Goal: Find contact information: Find contact information

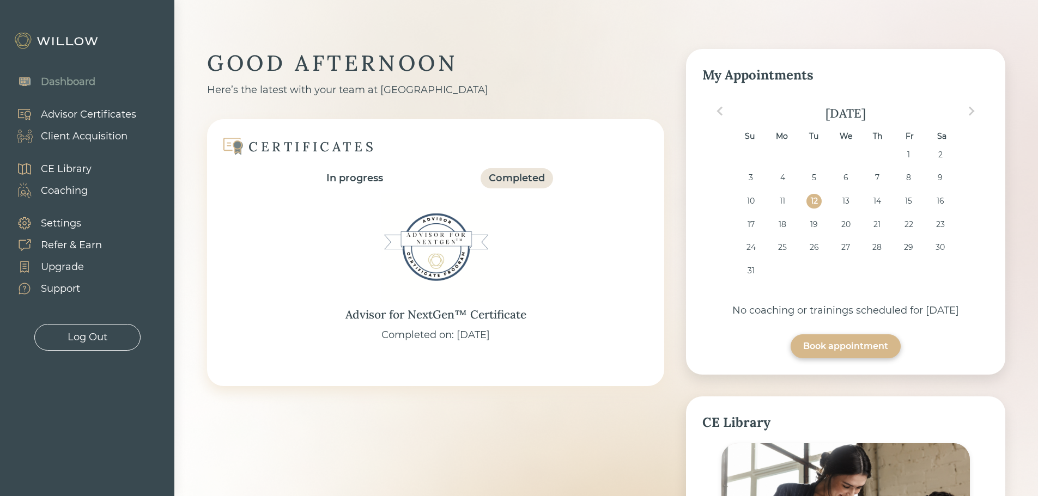
click at [85, 141] on div "Client Acquisition" at bounding box center [84, 136] width 87 height 15
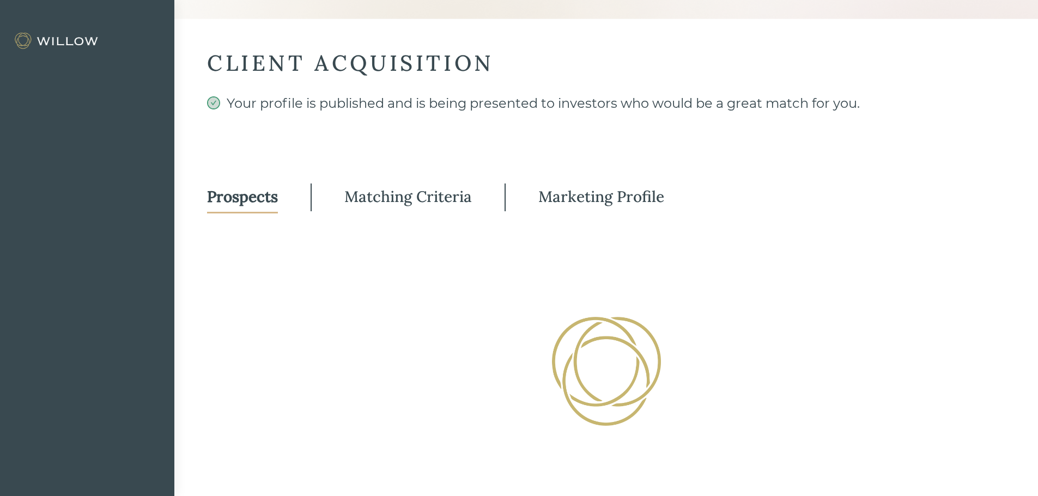
select select "3"
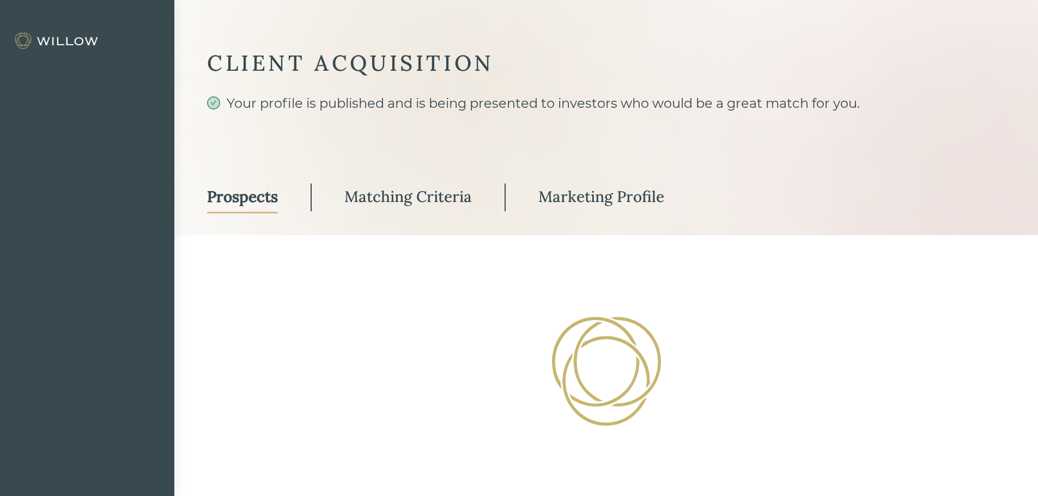
select select "3"
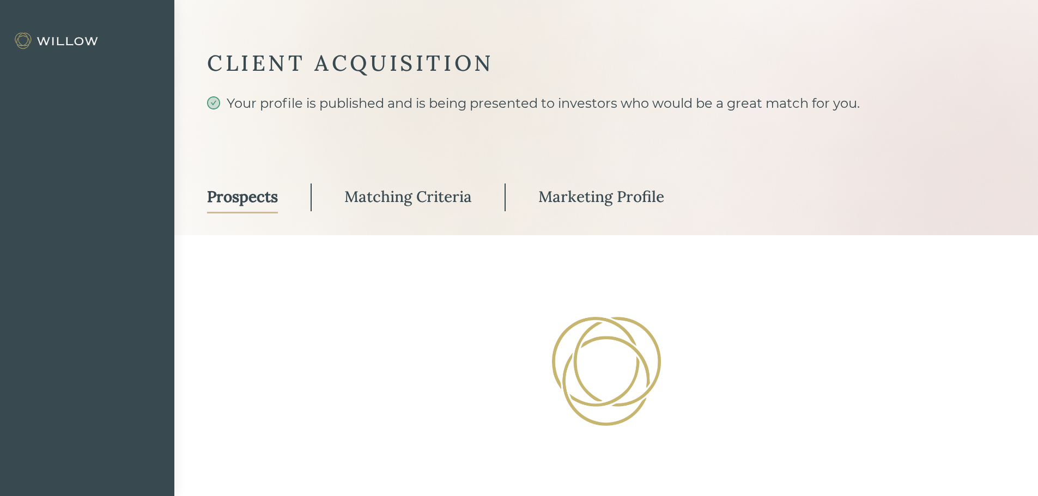
select select "3"
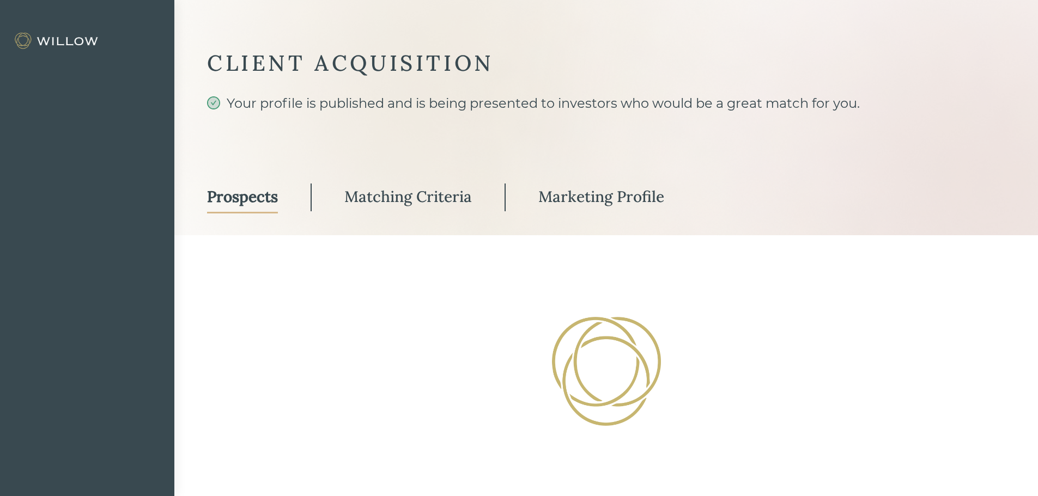
select select "3"
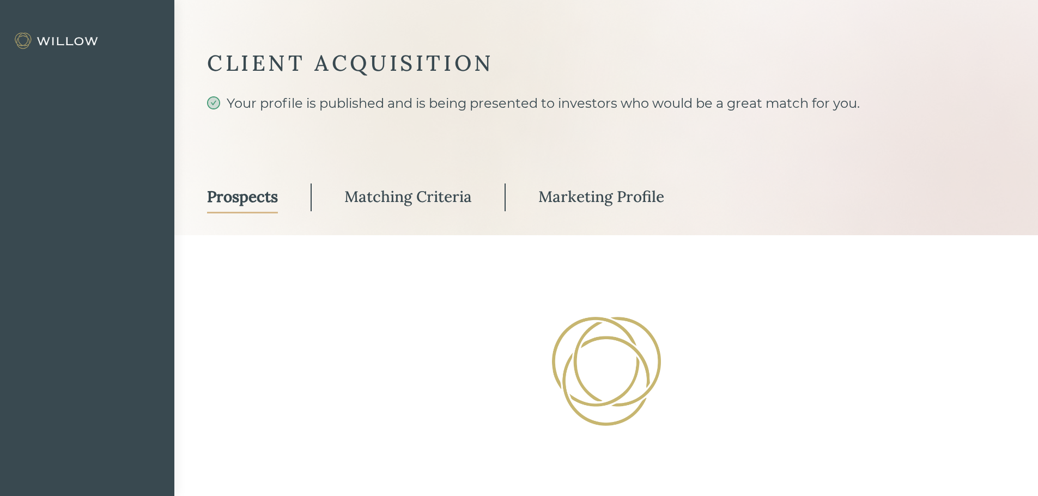
select select "3"
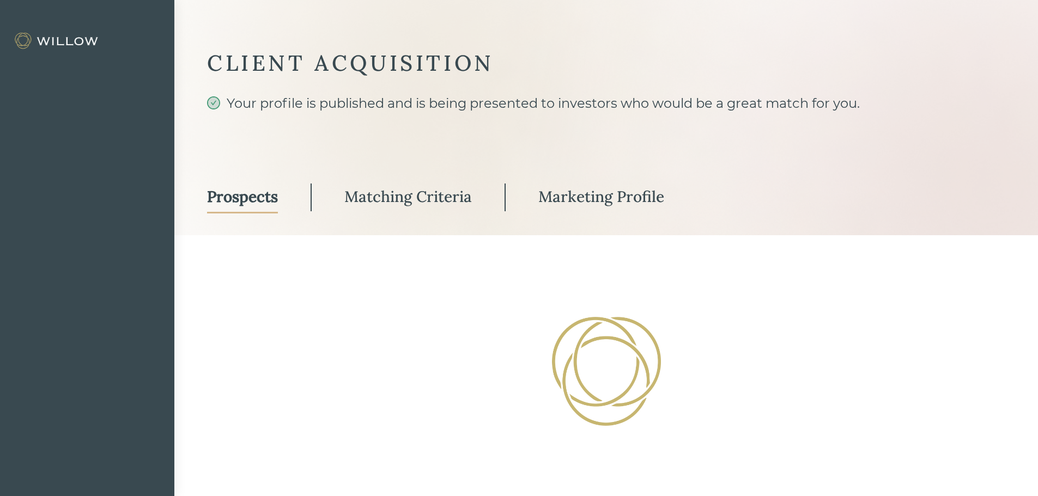
select select "3"
select select "1"
select select "3"
select select "2"
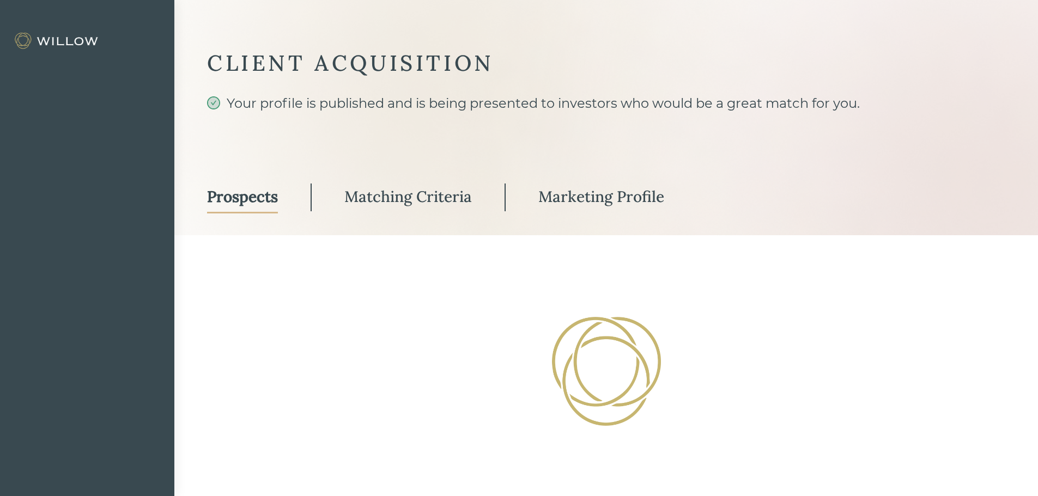
select select "10"
select select "1"
select select "2"
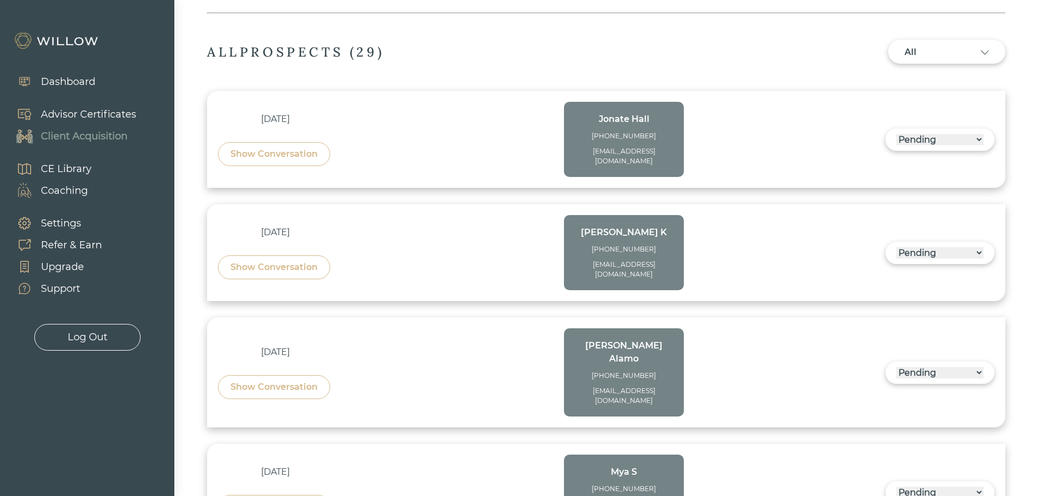
scroll to position [327, 0]
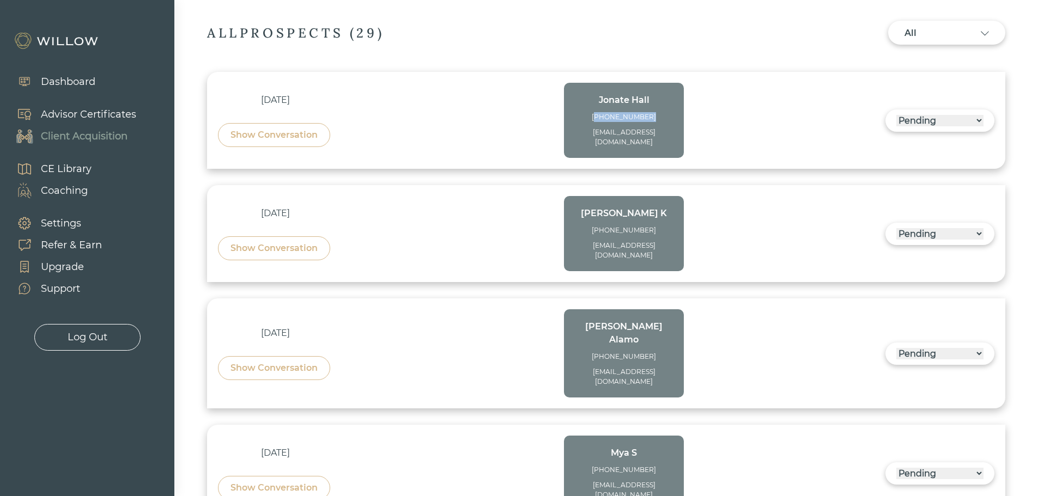
drag, startPoint x: 657, startPoint y: 119, endPoint x: 606, endPoint y: 118, distance: 51.2
click at [606, 118] on div "[PHONE_NUMBER]" at bounding box center [624, 117] width 98 height 10
click at [662, 120] on div "[PHONE_NUMBER]" at bounding box center [624, 117] width 98 height 10
drag, startPoint x: 655, startPoint y: 115, endPoint x: 604, endPoint y: 119, distance: 51.3
click at [604, 119] on div "[PHONE_NUMBER]" at bounding box center [624, 117] width 98 height 10
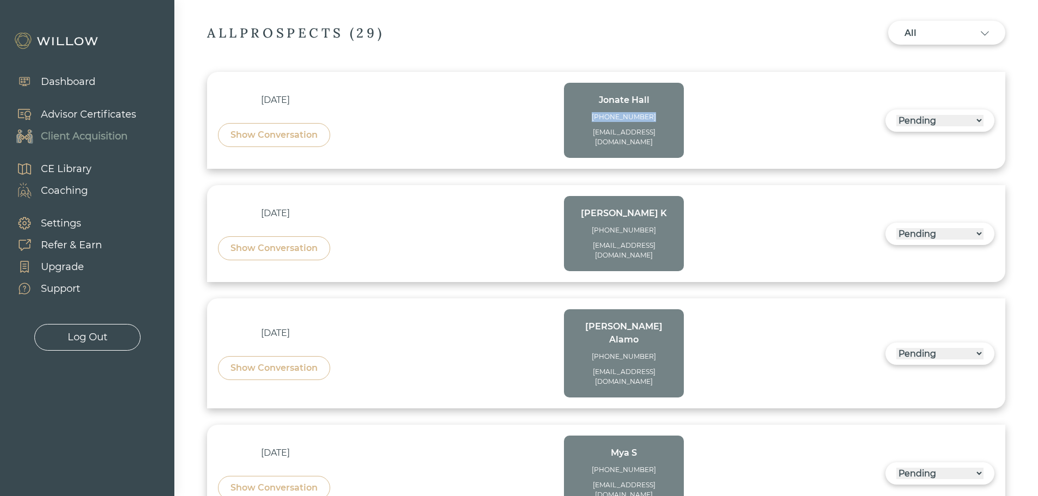
copy div "[PHONE_NUMBER]"
drag, startPoint x: 656, startPoint y: 219, endPoint x: 605, endPoint y: 219, distance: 50.7
click at [605, 226] on div "[PHONE_NUMBER]" at bounding box center [624, 231] width 98 height 10
copy div "[PHONE_NUMBER]"
drag, startPoint x: 674, startPoint y: 237, endPoint x: 577, endPoint y: 237, distance: 97.0
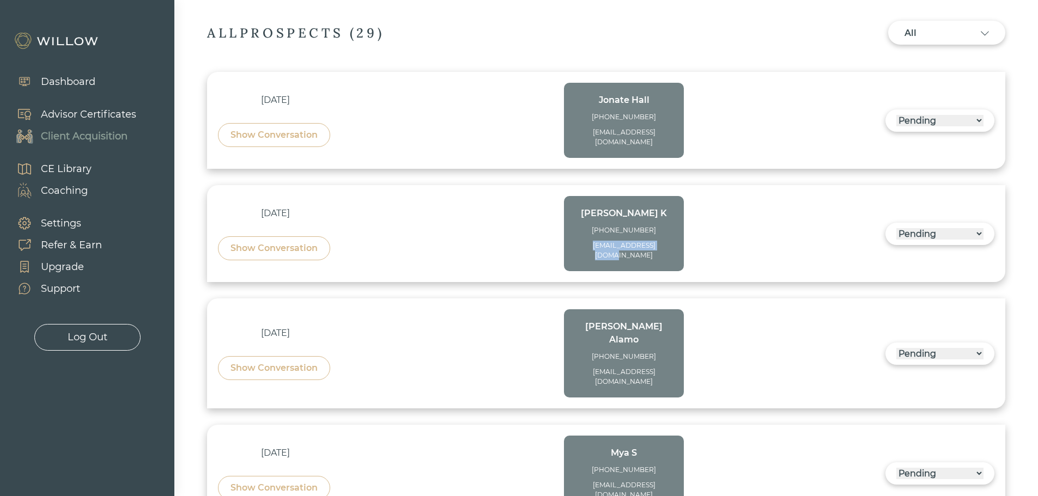
click at [577, 237] on div "[PERSON_NAME] [PHONE_NUMBER] [EMAIL_ADDRESS][DOMAIN_NAME]" at bounding box center [624, 233] width 120 height 75
copy div "[EMAIL_ADDRESS][DOMAIN_NAME]"
drag, startPoint x: 674, startPoint y: 132, endPoint x: 576, endPoint y: 135, distance: 98.1
click at [576, 135] on div "[PERSON_NAME] [PHONE_NUMBER] [EMAIL_ADDRESS][DOMAIN_NAME]" at bounding box center [624, 120] width 120 height 75
copy div "[EMAIL_ADDRESS][DOMAIN_NAME]"
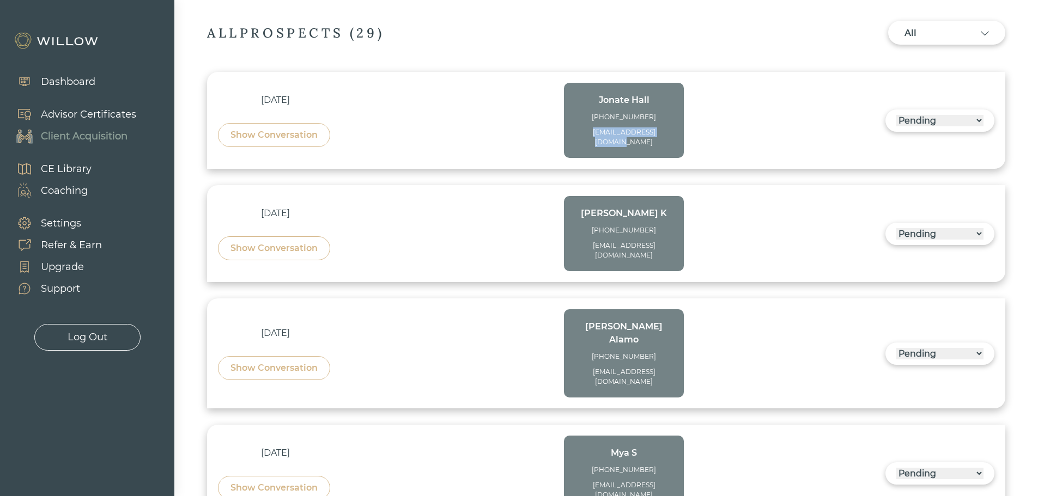
click at [267, 242] on div "Show Conversation" at bounding box center [273, 248] width 87 height 13
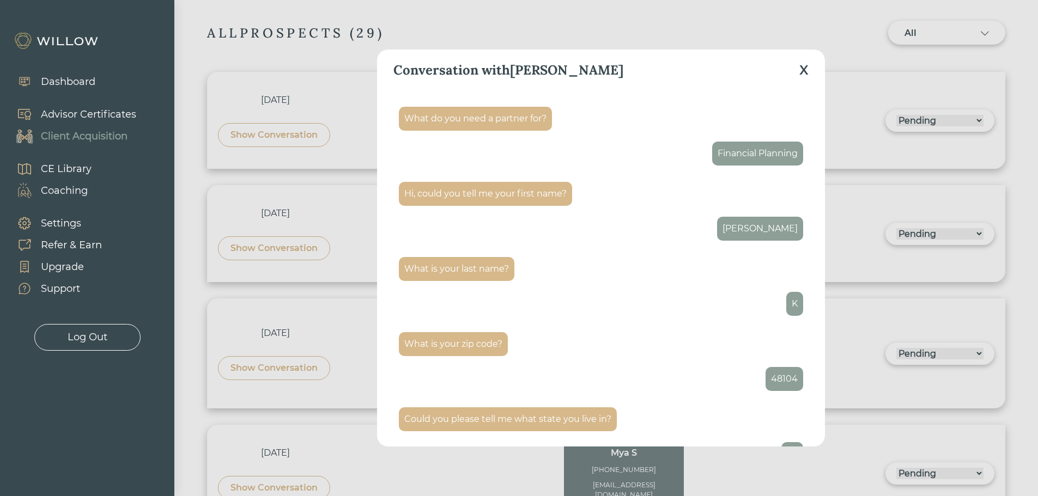
scroll to position [0, 0]
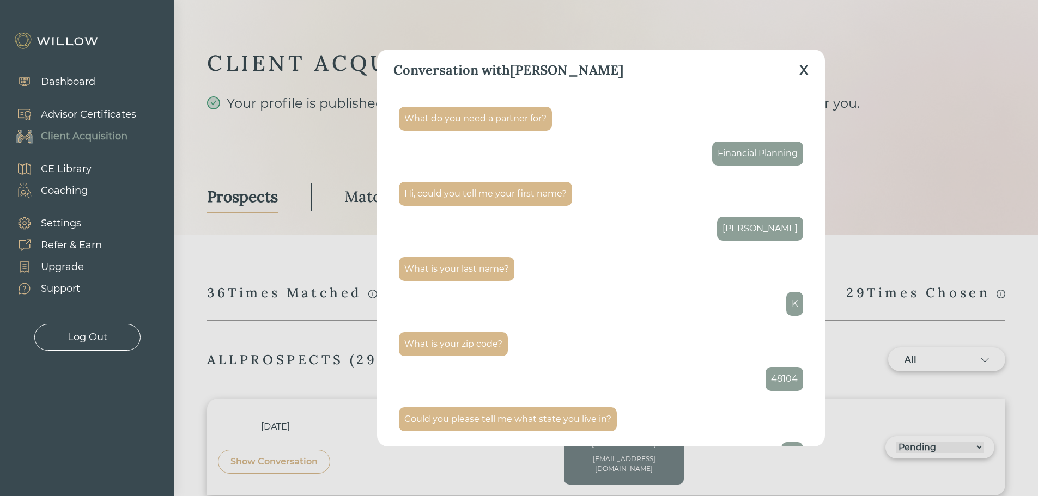
drag, startPoint x: 805, startPoint y: 68, endPoint x: 703, endPoint y: 162, distance: 138.4
click at [805, 68] on div "X" at bounding box center [803, 70] width 9 height 20
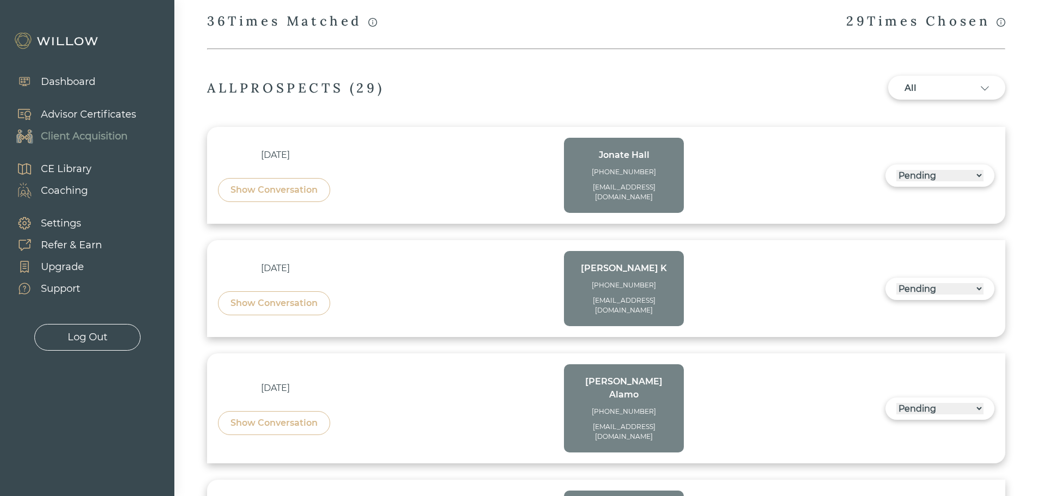
scroll to position [272, 0]
click at [262, 183] on div "Show Conversation" at bounding box center [273, 189] width 87 height 13
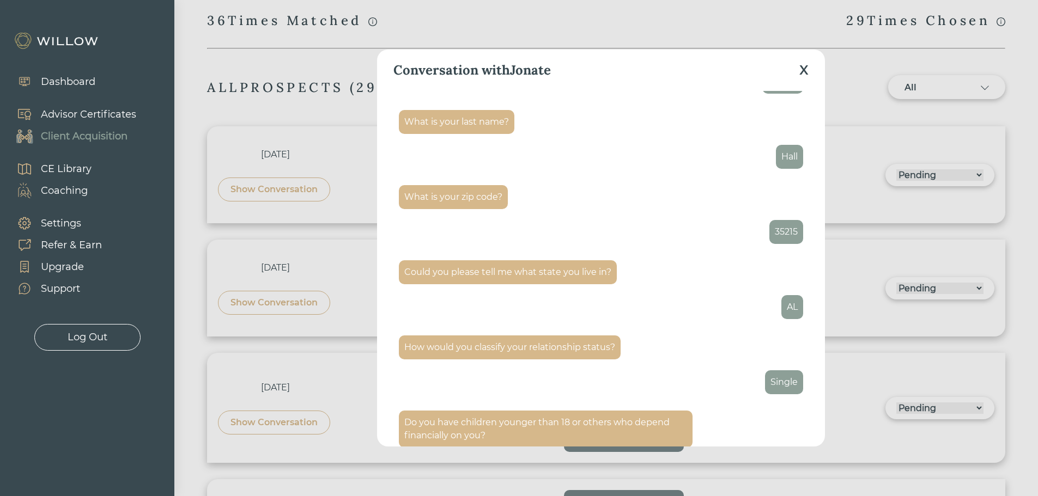
scroll to position [0, 0]
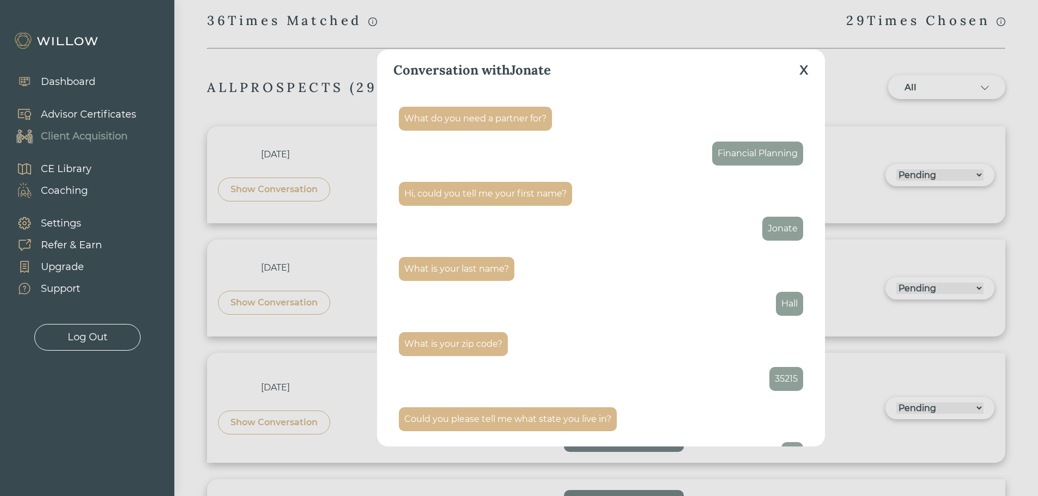
drag, startPoint x: 803, startPoint y: 72, endPoint x: 788, endPoint y: 84, distance: 19.1
click at [803, 72] on div "X" at bounding box center [803, 70] width 9 height 20
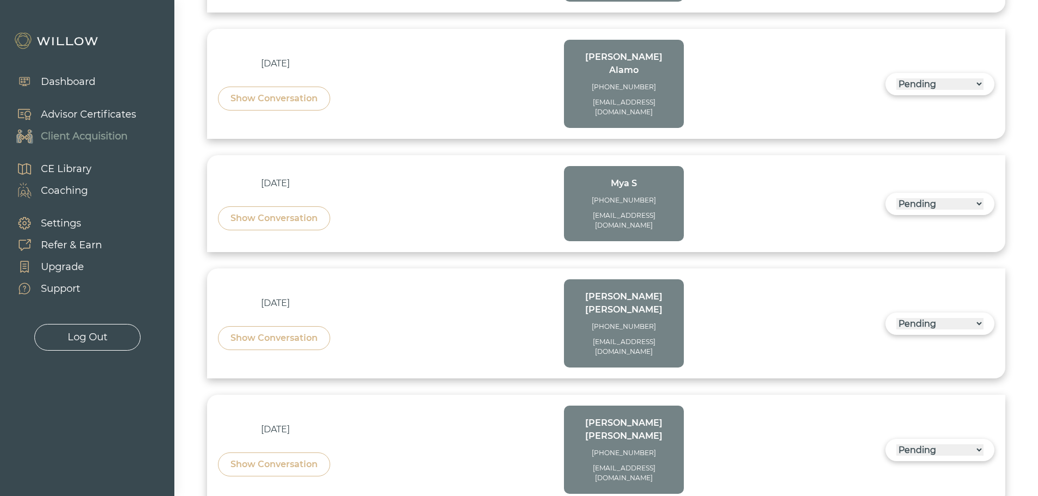
scroll to position [654, 0]
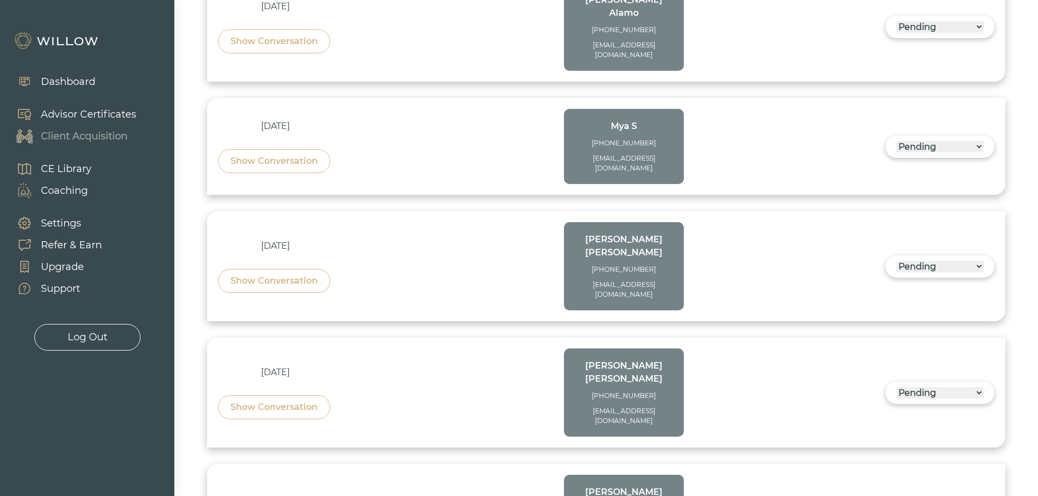
click at [297, 401] on div "Show Conversation" at bounding box center [273, 407] width 87 height 13
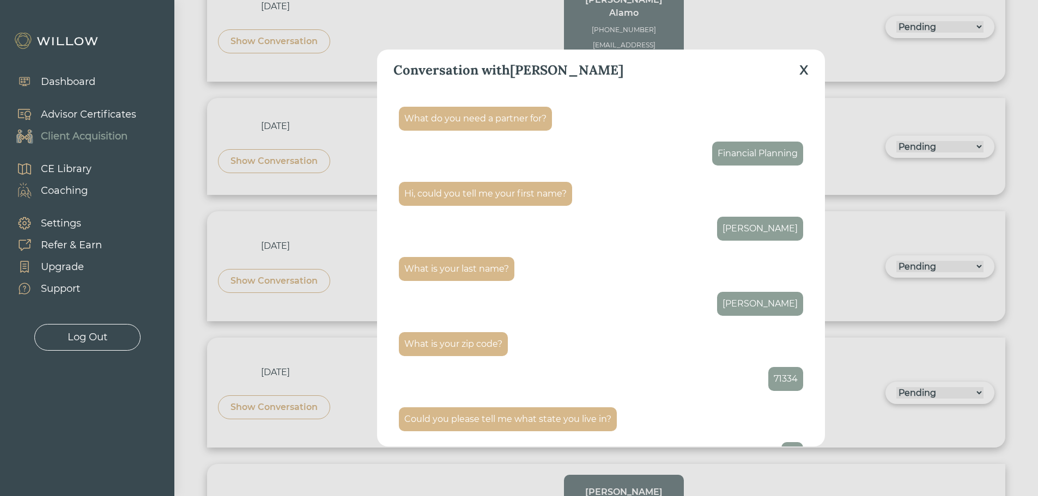
click at [805, 69] on div "X" at bounding box center [803, 70] width 9 height 20
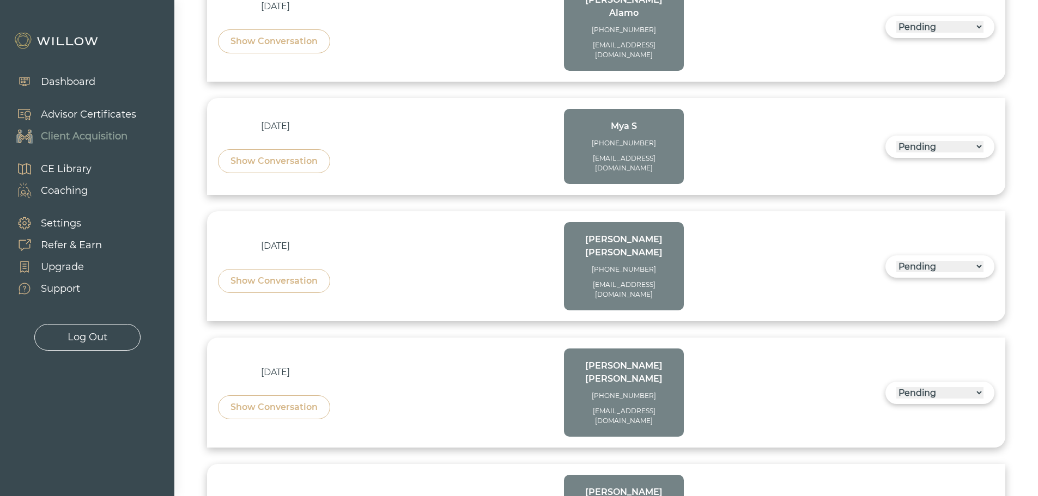
click at [305, 401] on div "Show Conversation" at bounding box center [273, 407] width 87 height 13
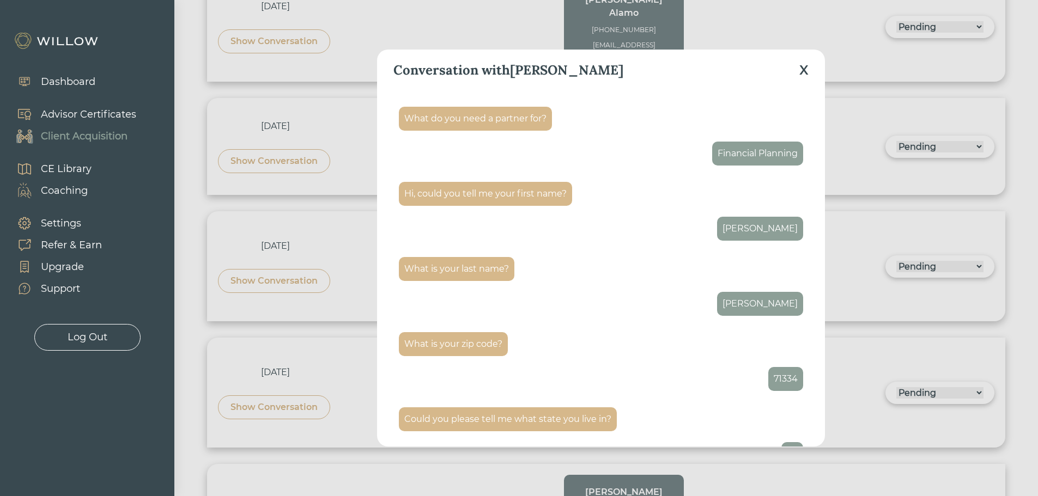
click at [805, 72] on div "X" at bounding box center [803, 70] width 9 height 20
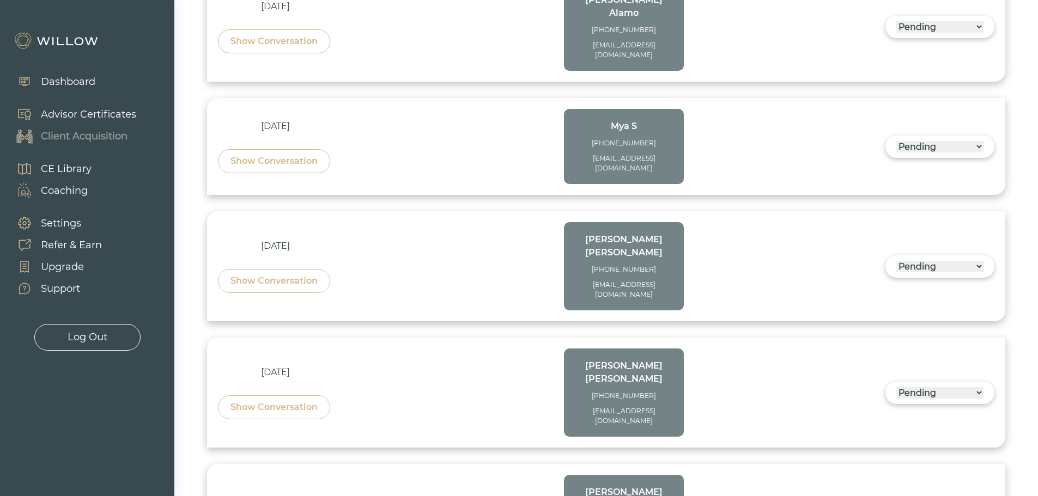
click at [309, 401] on div "Show Conversation" at bounding box center [273, 407] width 87 height 13
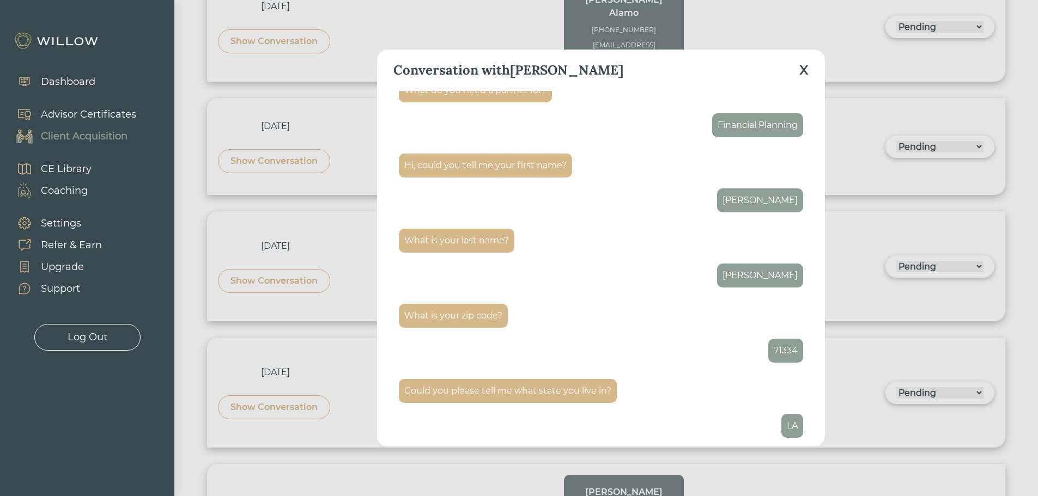
scroll to position [54, 0]
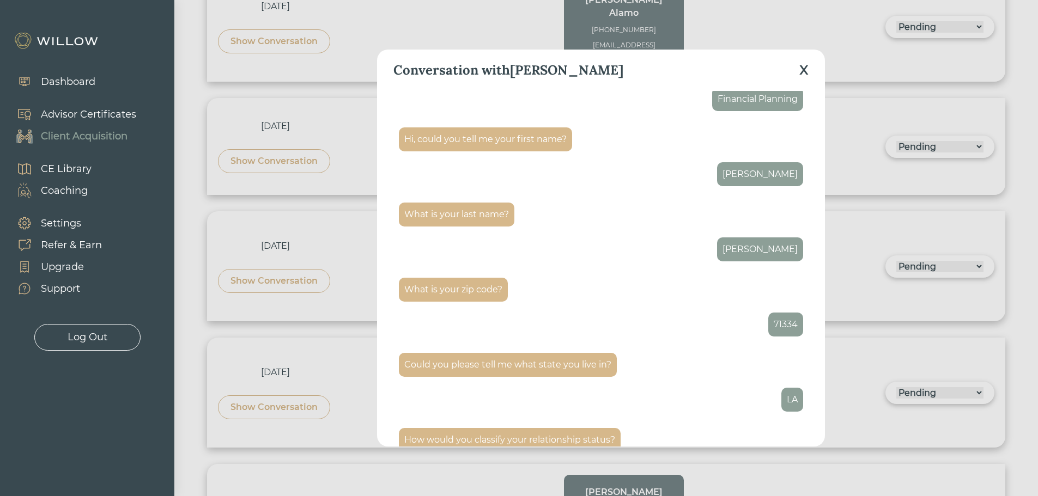
click at [802, 71] on div "X" at bounding box center [803, 70] width 9 height 20
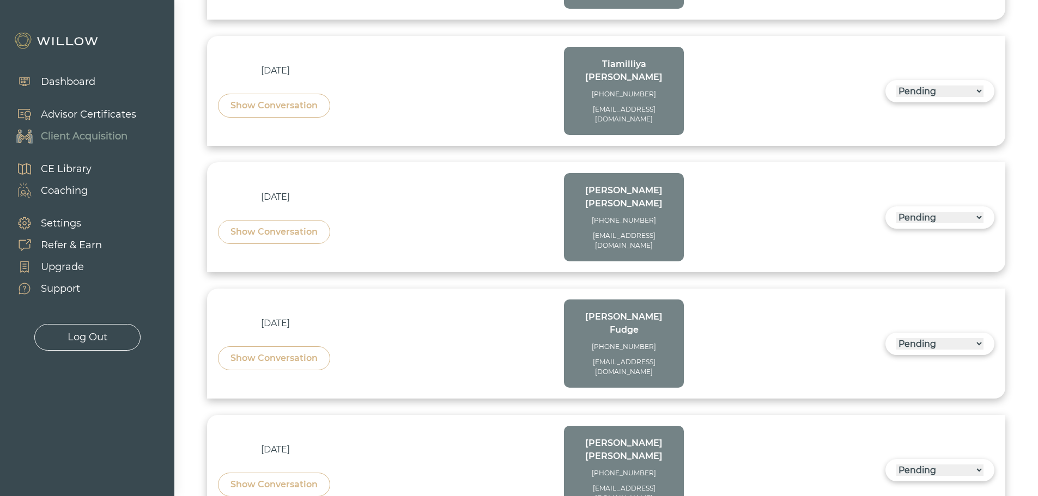
scroll to position [1362, 0]
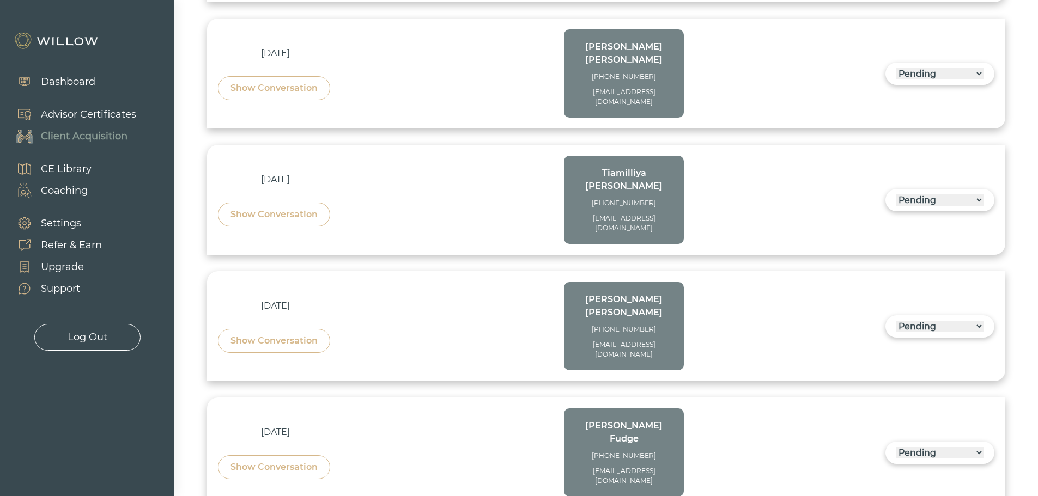
click at [288, 461] on div "Show Conversation" at bounding box center [273, 467] width 87 height 13
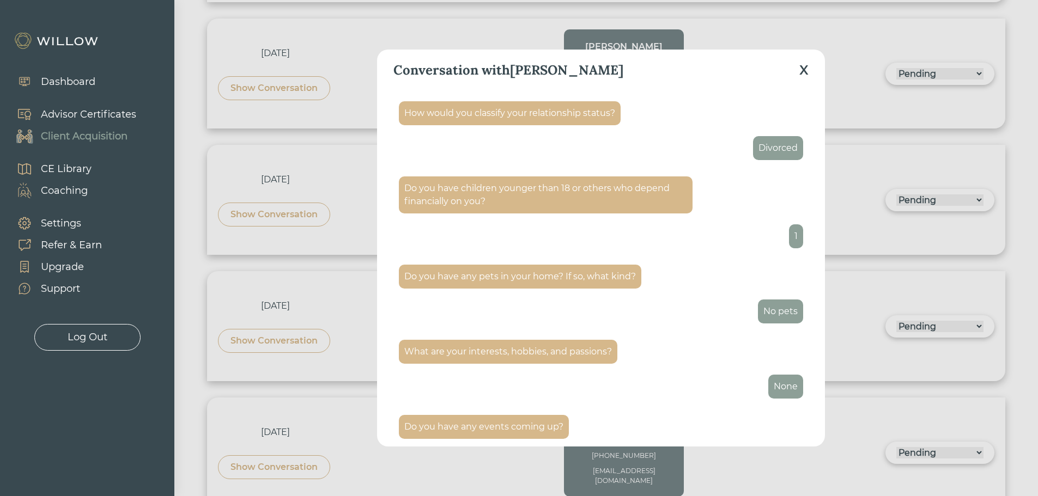
scroll to position [0, 0]
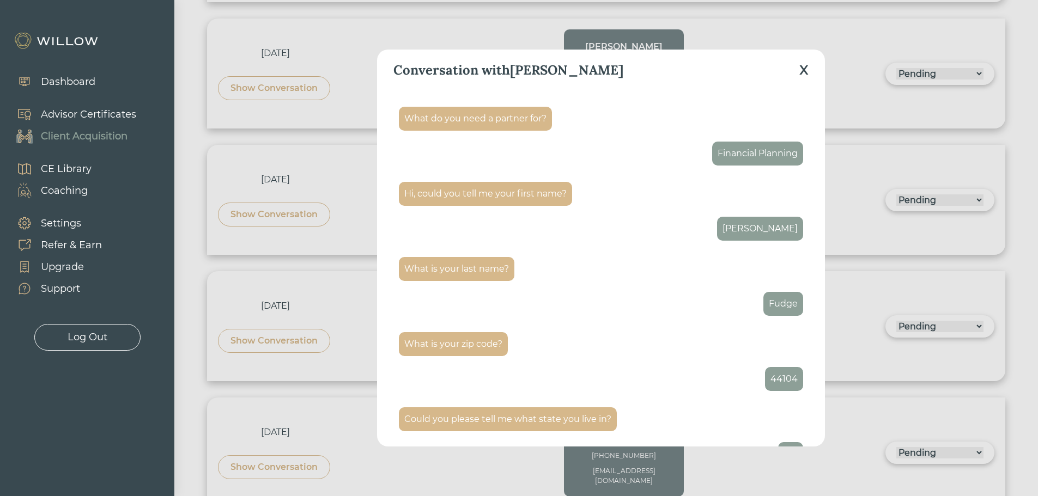
click at [802, 71] on div "X" at bounding box center [803, 70] width 9 height 20
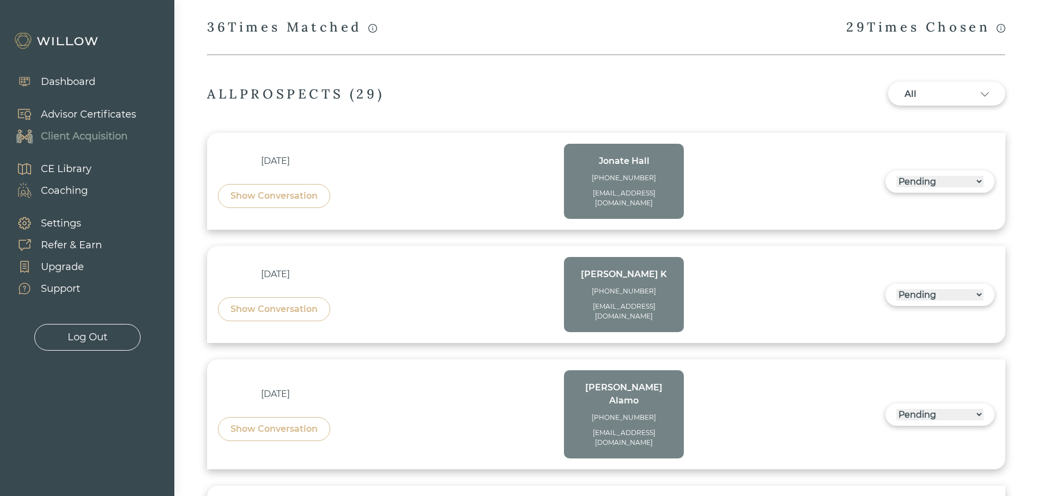
scroll to position [381, 0]
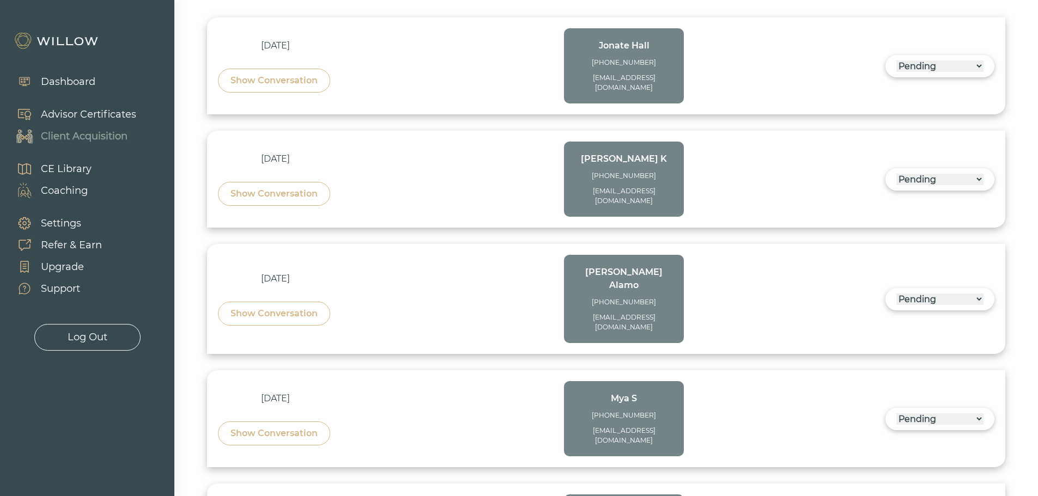
click at [283, 187] on div "Show Conversation" at bounding box center [273, 193] width 87 height 13
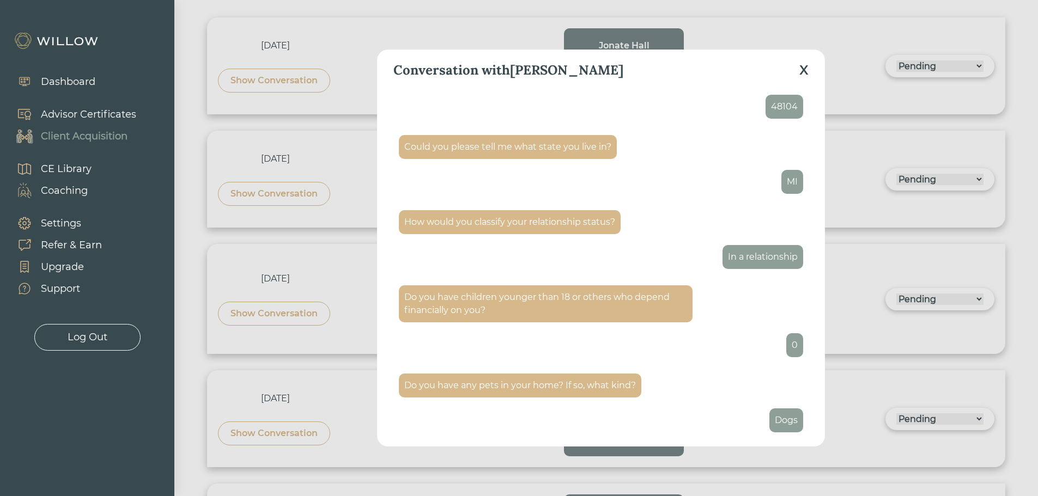
scroll to position [0, 0]
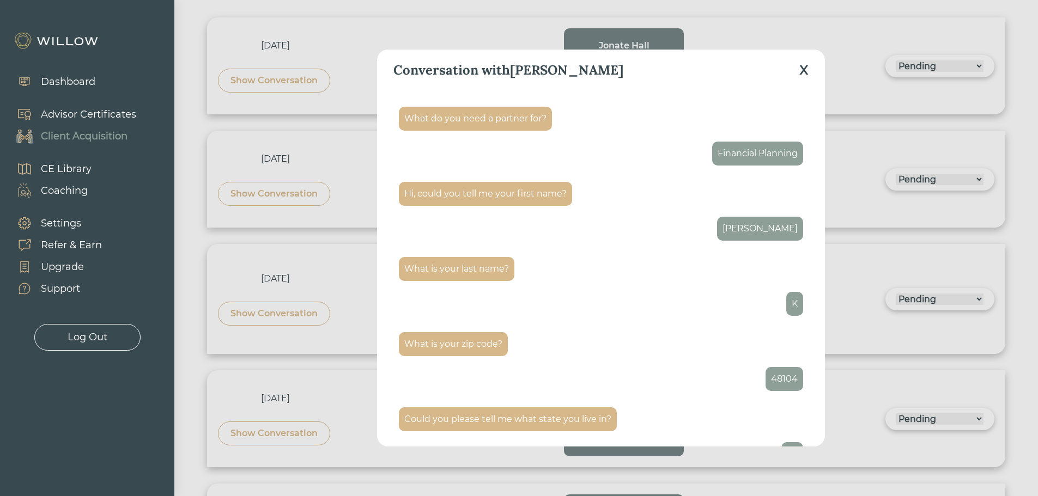
click at [804, 69] on div "X" at bounding box center [803, 70] width 9 height 20
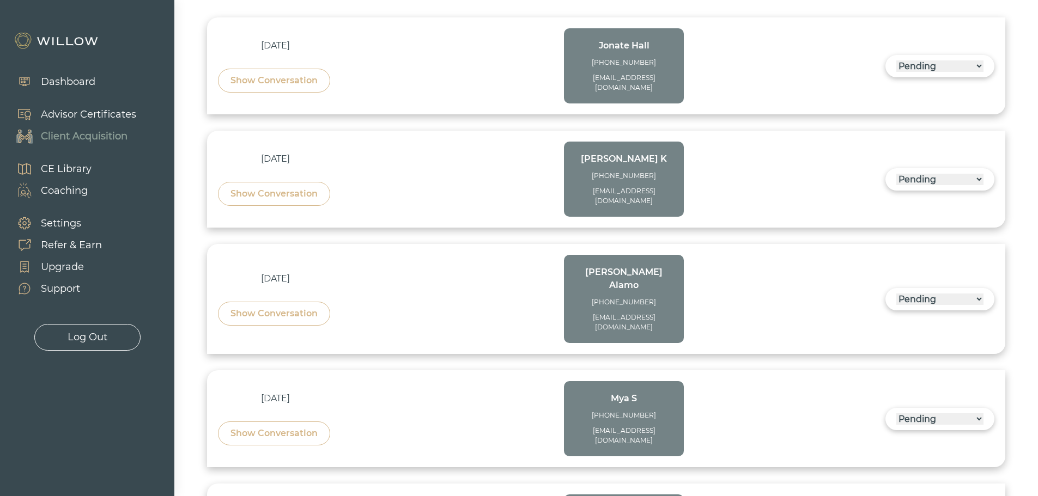
click at [276, 187] on div "Show Conversation" at bounding box center [273, 193] width 87 height 13
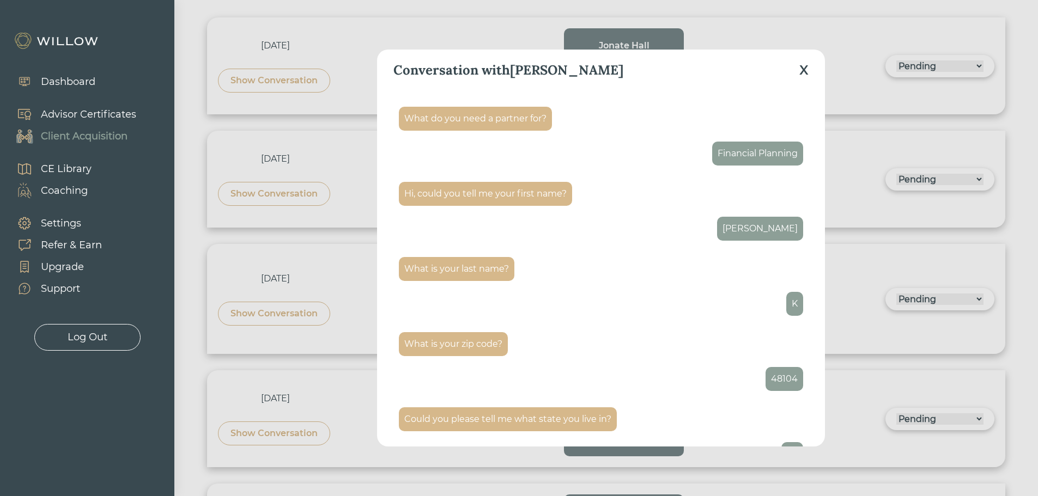
click at [798, 70] on div "Conversation with [PERSON_NAME]" at bounding box center [600, 70] width 415 height 41
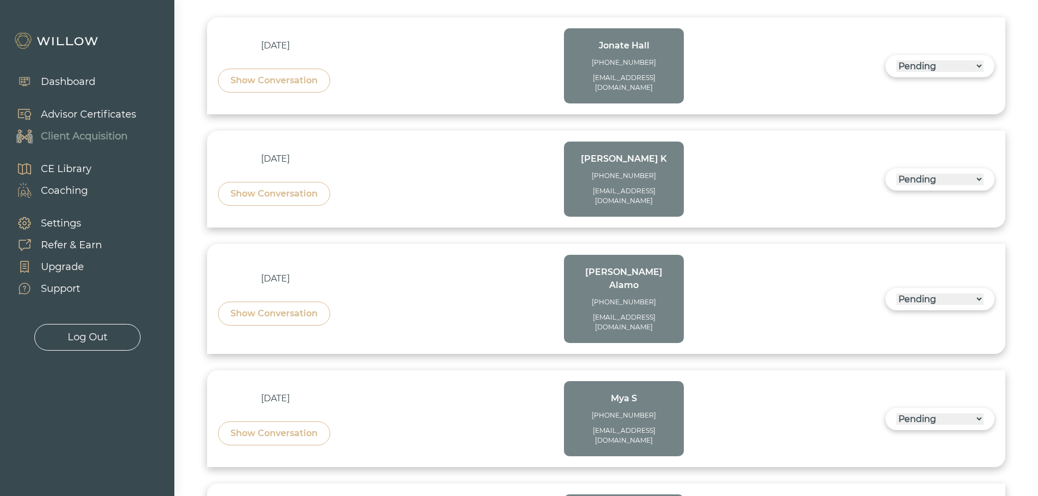
click at [300, 187] on div "Show Conversation" at bounding box center [273, 193] width 87 height 13
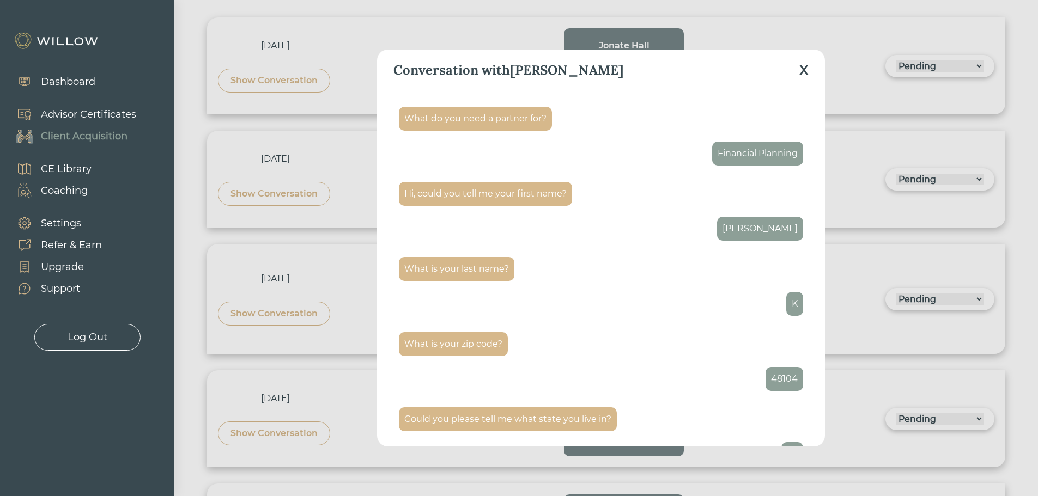
click at [802, 71] on div "X" at bounding box center [803, 70] width 9 height 20
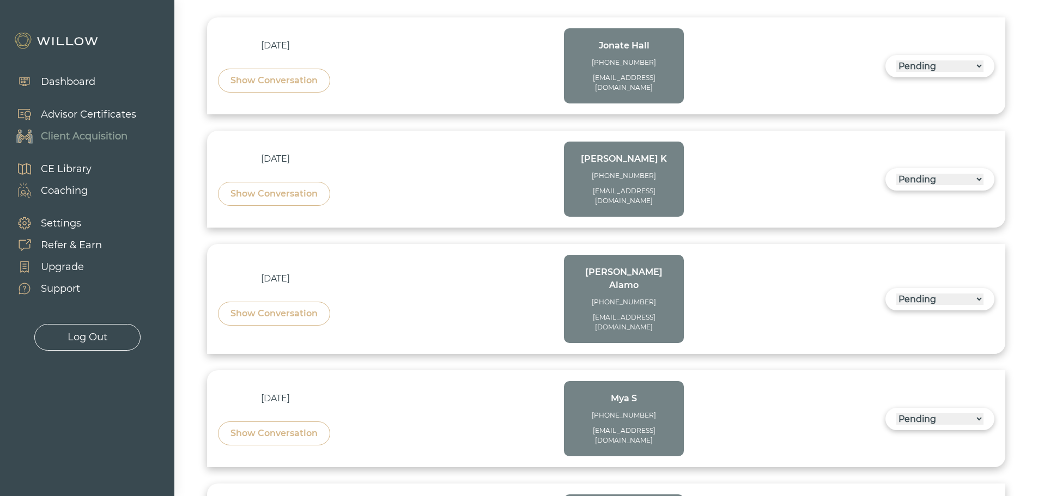
click at [308, 187] on div "Show Conversation" at bounding box center [273, 193] width 87 height 13
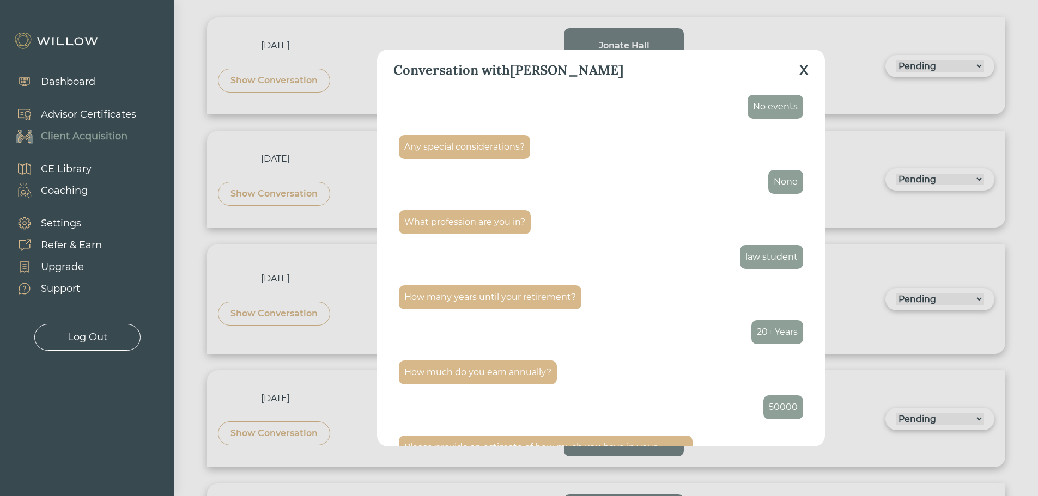
scroll to position [763, 0]
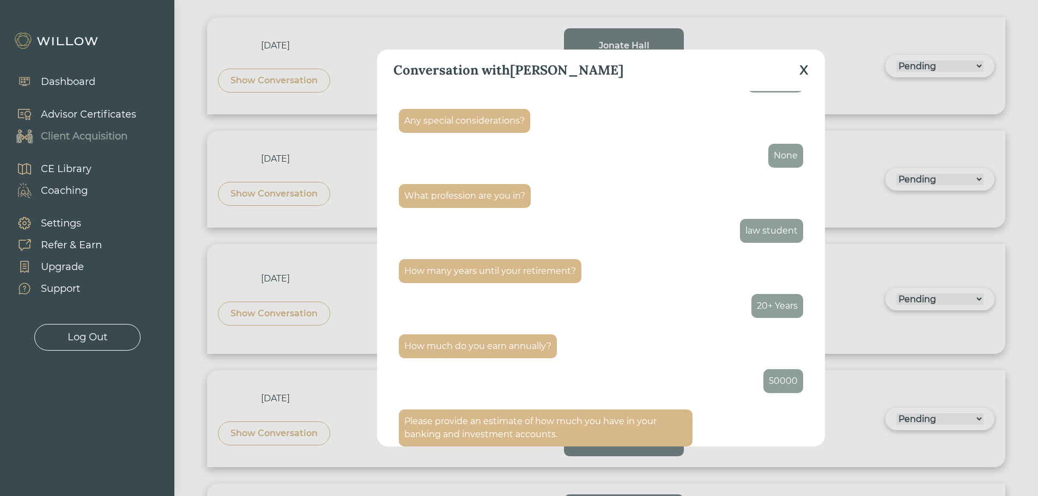
click at [803, 69] on div "X" at bounding box center [803, 70] width 9 height 20
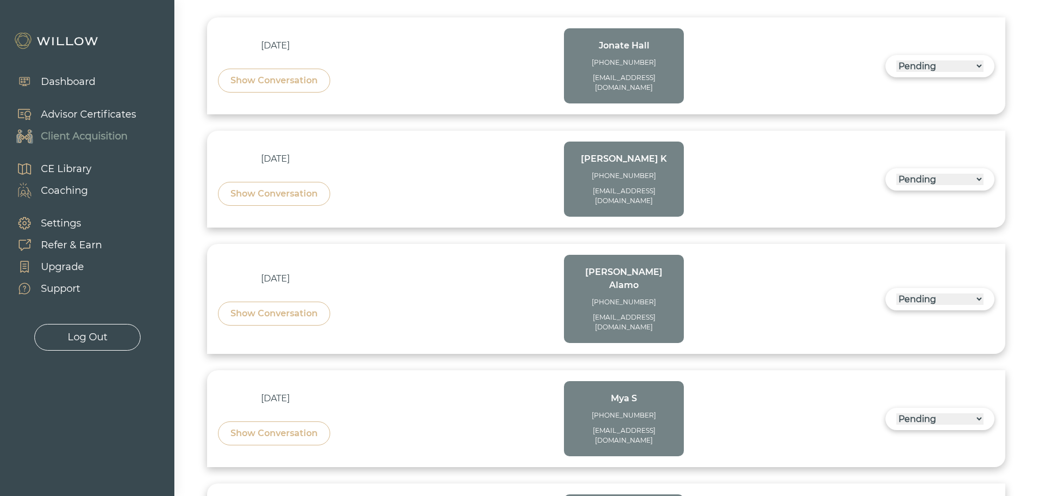
click at [284, 187] on div "Show Conversation" at bounding box center [273, 193] width 87 height 13
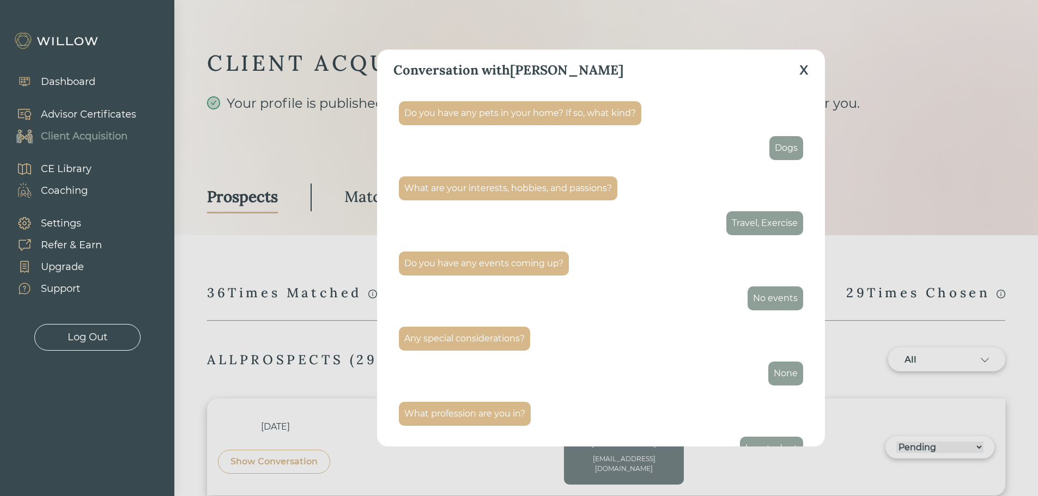
scroll to position [654, 0]
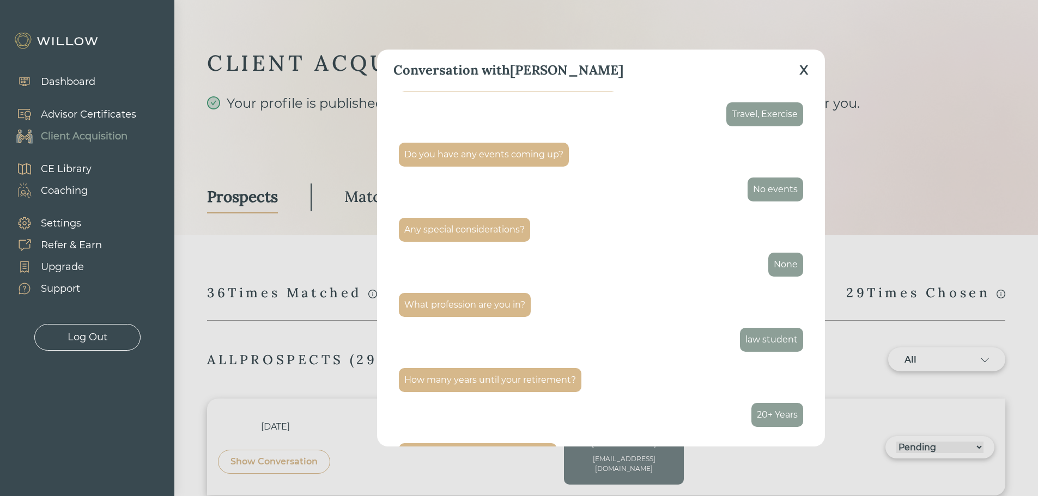
drag, startPoint x: 804, startPoint y: 69, endPoint x: 797, endPoint y: 82, distance: 14.1
click at [804, 69] on div "X" at bounding box center [803, 70] width 9 height 20
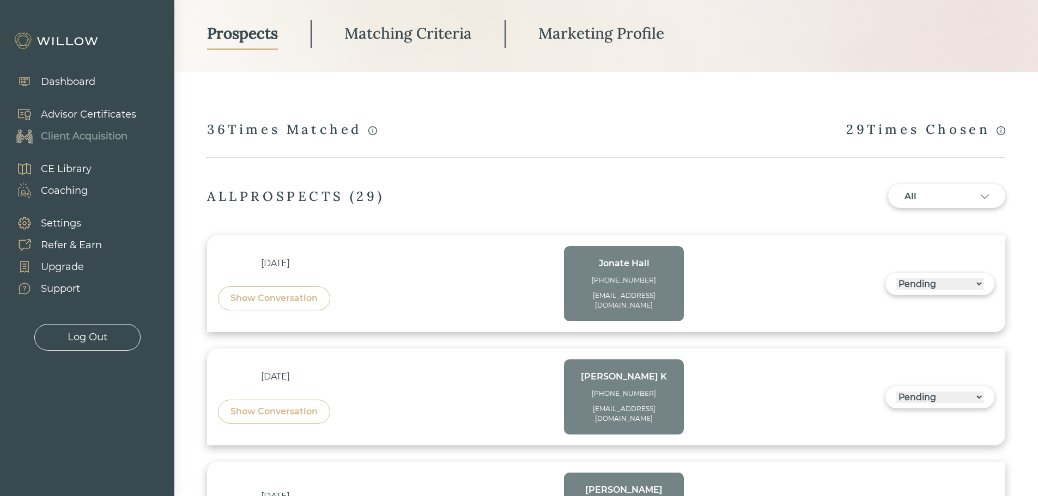
scroll to position [218, 0]
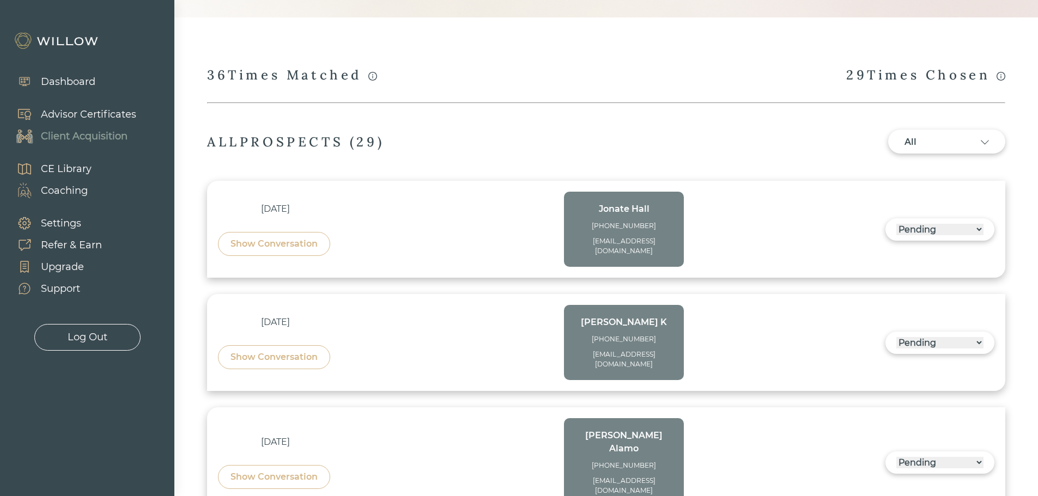
click at [278, 238] on div "Show Conversation" at bounding box center [273, 244] width 87 height 13
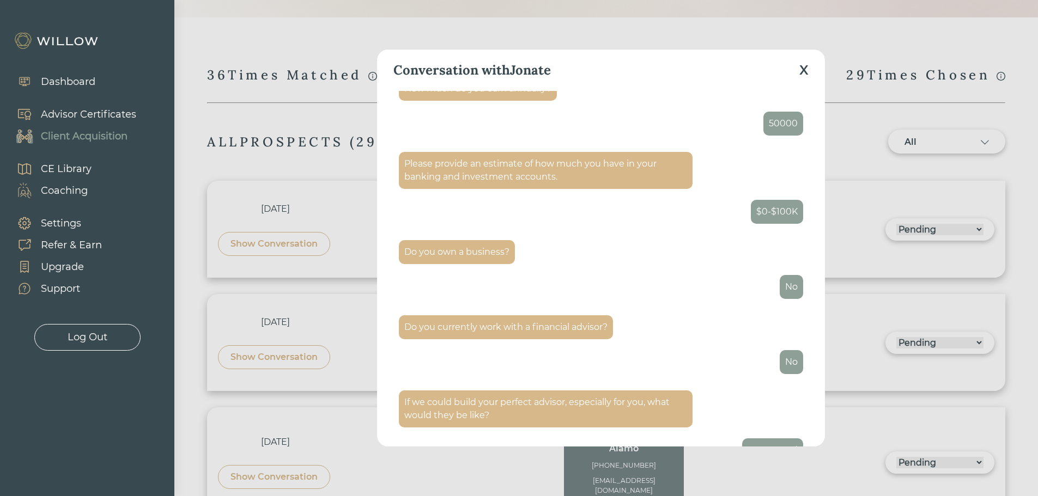
scroll to position [1035, 0]
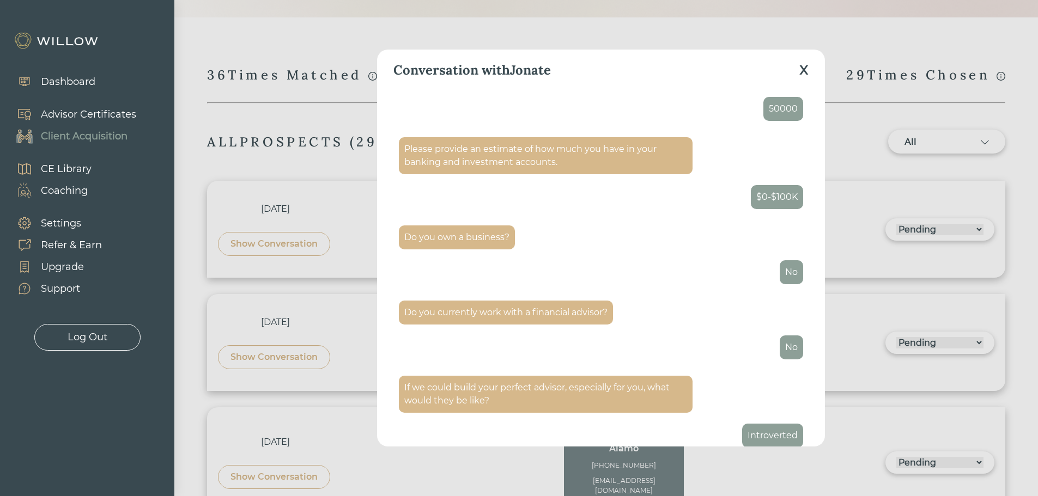
drag, startPoint x: 802, startPoint y: 74, endPoint x: 768, endPoint y: 120, distance: 57.3
click at [802, 74] on div "X" at bounding box center [803, 70] width 9 height 20
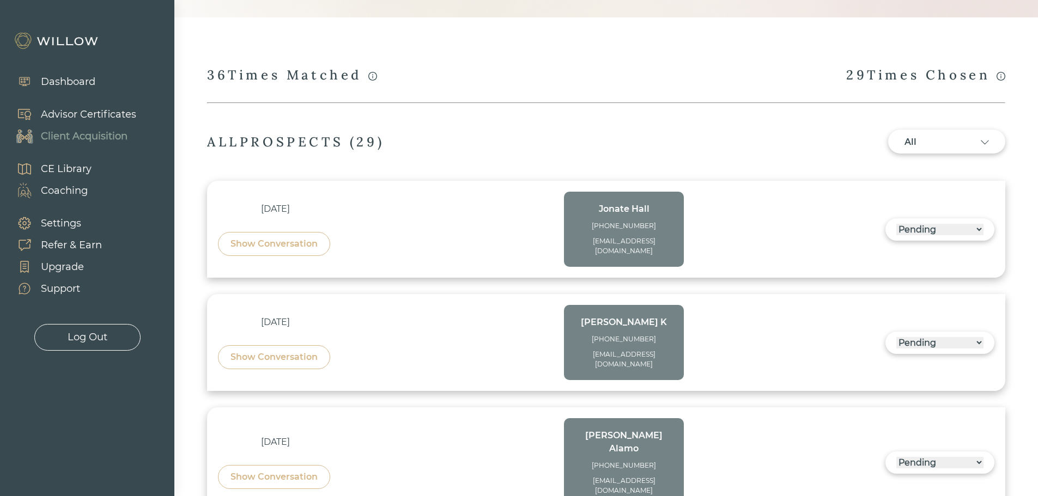
click at [674, 239] on div "[PERSON_NAME] [PHONE_NUMBER] [EMAIL_ADDRESS][DOMAIN_NAME]" at bounding box center [624, 229] width 120 height 75
drag, startPoint x: 671, startPoint y: 241, endPoint x: 584, endPoint y: 243, distance: 87.2
click at [584, 243] on div "[PERSON_NAME] [PHONE_NUMBER] [EMAIL_ADDRESS][DOMAIN_NAME]" at bounding box center [624, 229] width 120 height 75
copy div "[EMAIL_ADDRESS][DOMAIN_NAME]"
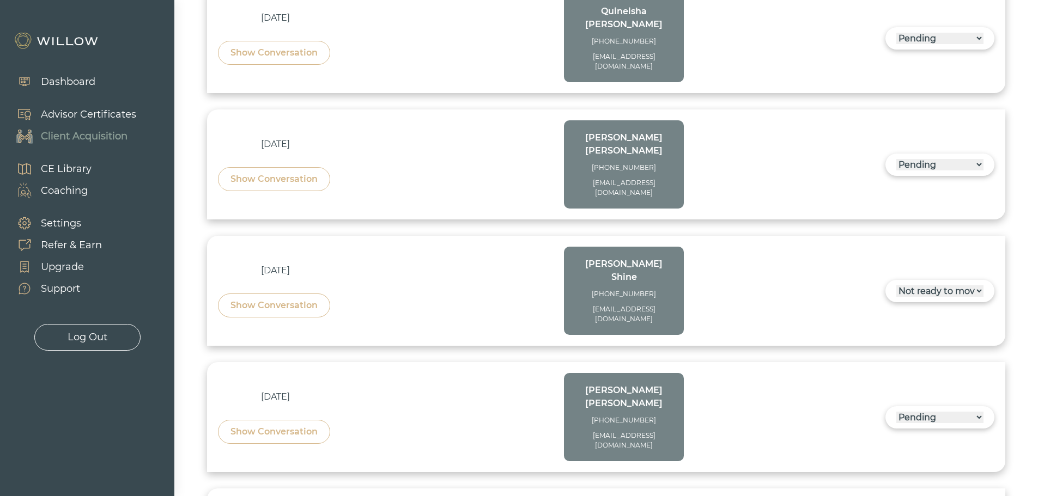
scroll to position [3002, 0]
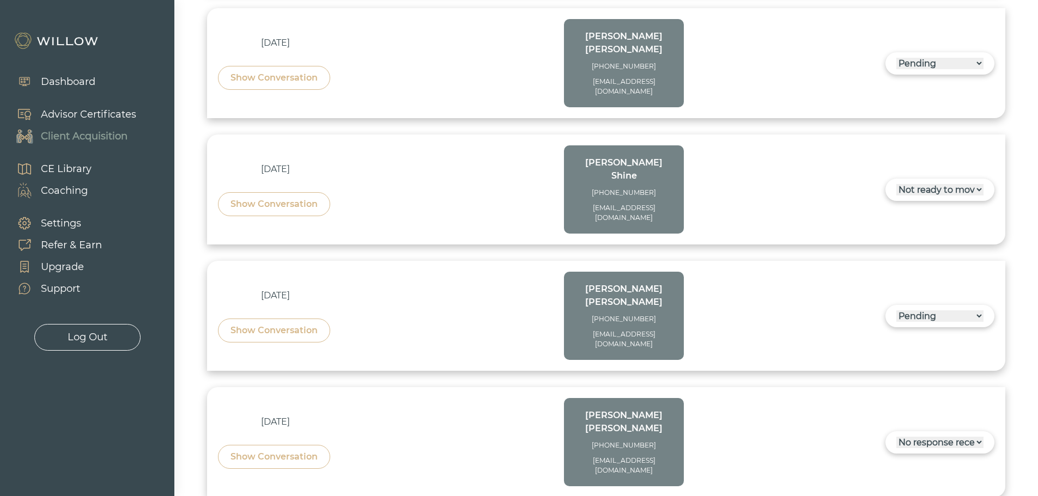
drag, startPoint x: 674, startPoint y: 404, endPoint x: 592, endPoint y: 406, distance: 82.3
copy div "[EMAIL_ADDRESS][DOMAIN_NAME]"
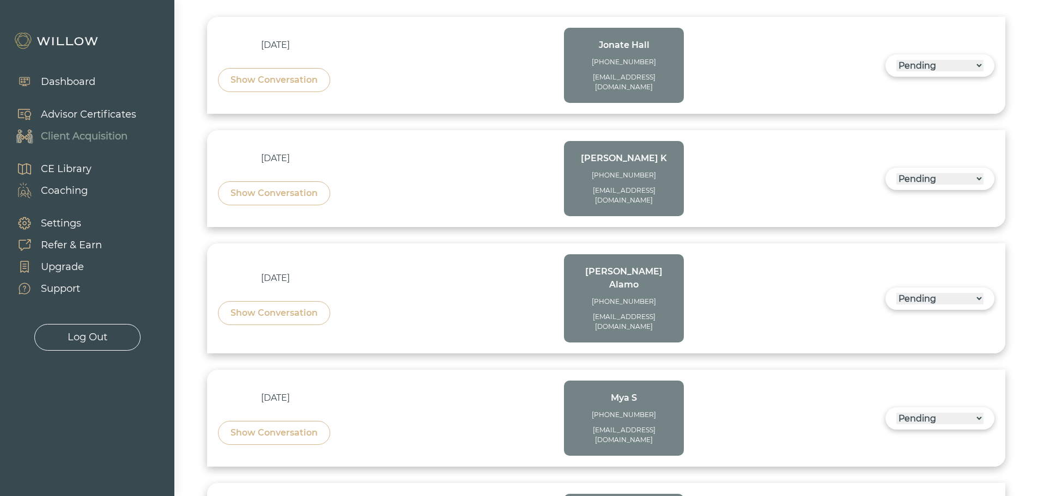
scroll to position [327, 0]
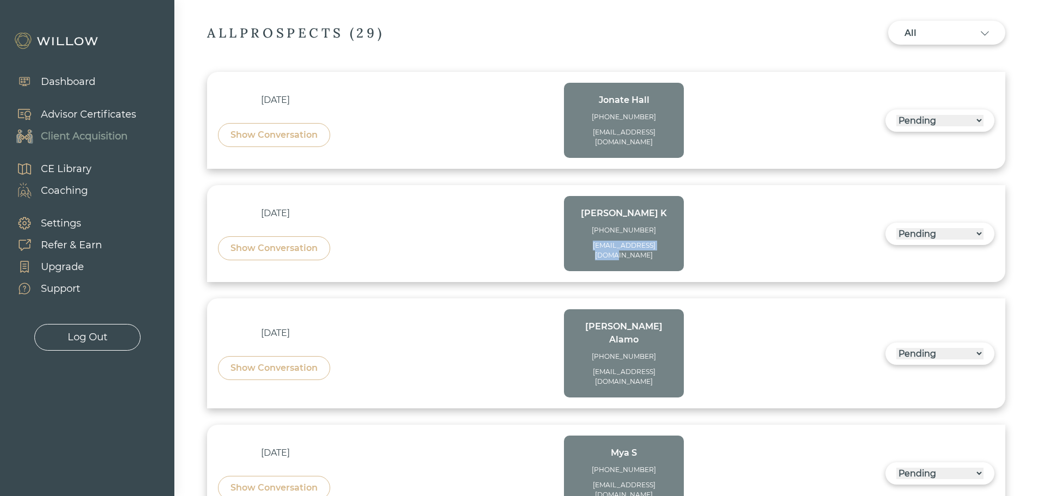
drag, startPoint x: 673, startPoint y: 234, endPoint x: 588, endPoint y: 239, distance: 84.6
click at [588, 239] on div "[PERSON_NAME] [PHONE_NUMBER] [EMAIL_ADDRESS][DOMAIN_NAME]" at bounding box center [624, 233] width 120 height 75
copy div "[EMAIL_ADDRESS][DOMAIN_NAME]"
drag, startPoint x: 1017, startPoint y: 234, endPoint x: 946, endPoint y: 243, distance: 71.4
click at [1017, 234] on div at bounding box center [519, 248] width 1038 height 496
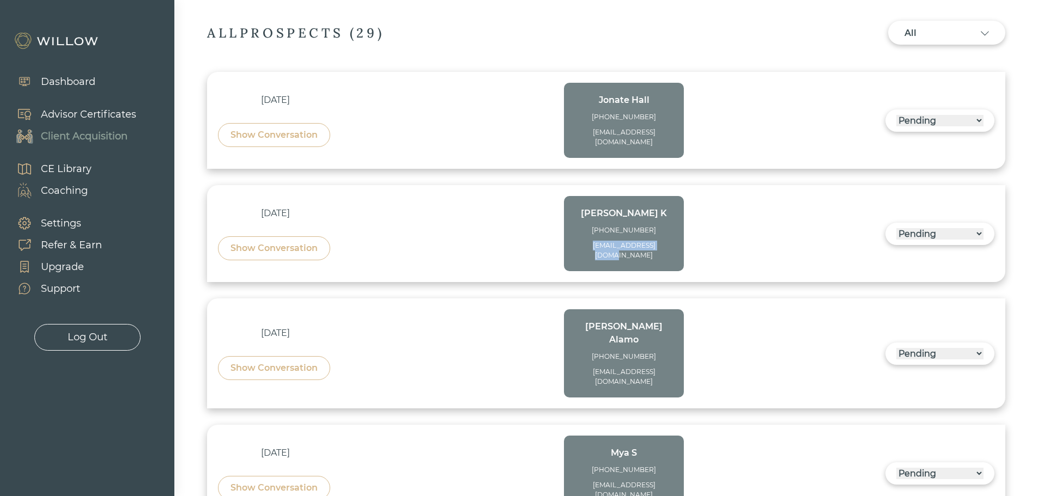
drag, startPoint x: 672, startPoint y: 237, endPoint x: 585, endPoint y: 238, distance: 87.7
click at [585, 238] on div "[PERSON_NAME] [PHONE_NUMBER] [EMAIL_ADDRESS][DOMAIN_NAME]" at bounding box center [624, 233] width 120 height 75
copy div "[EMAIL_ADDRESS][DOMAIN_NAME]"
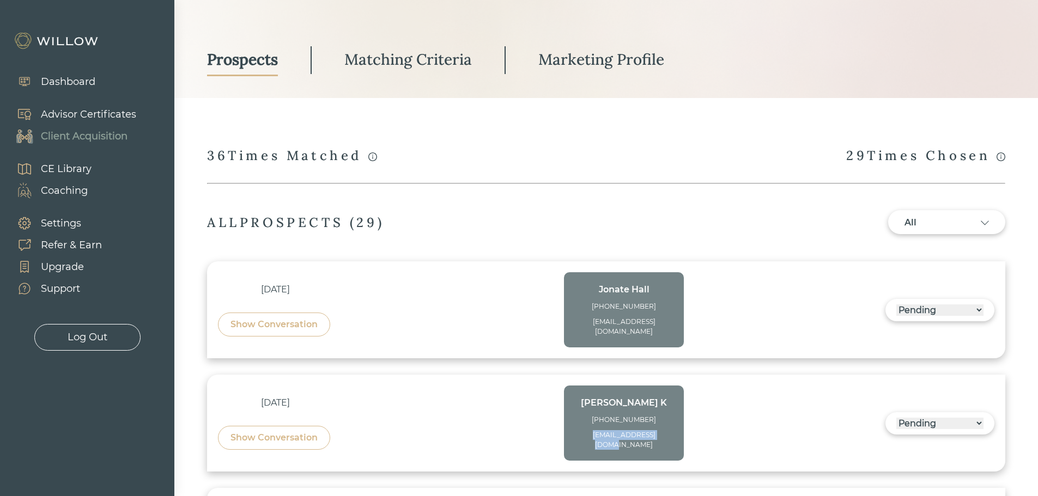
scroll to position [0, 0]
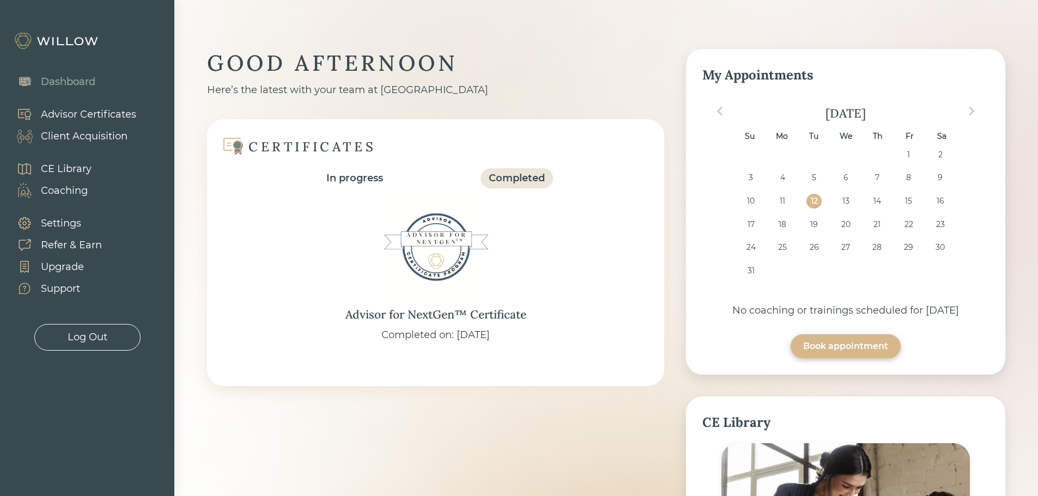
click at [92, 133] on div "Client Acquisition" at bounding box center [84, 136] width 87 height 15
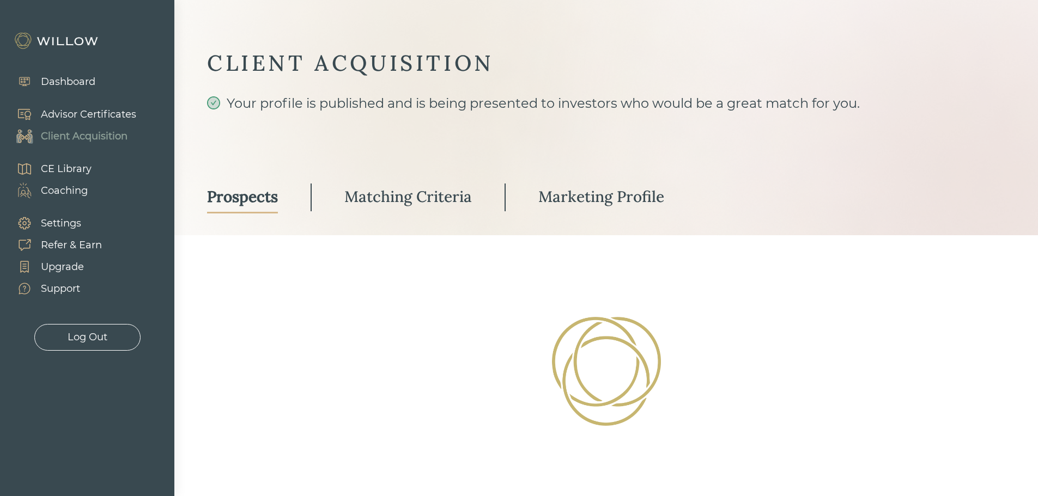
select select "3"
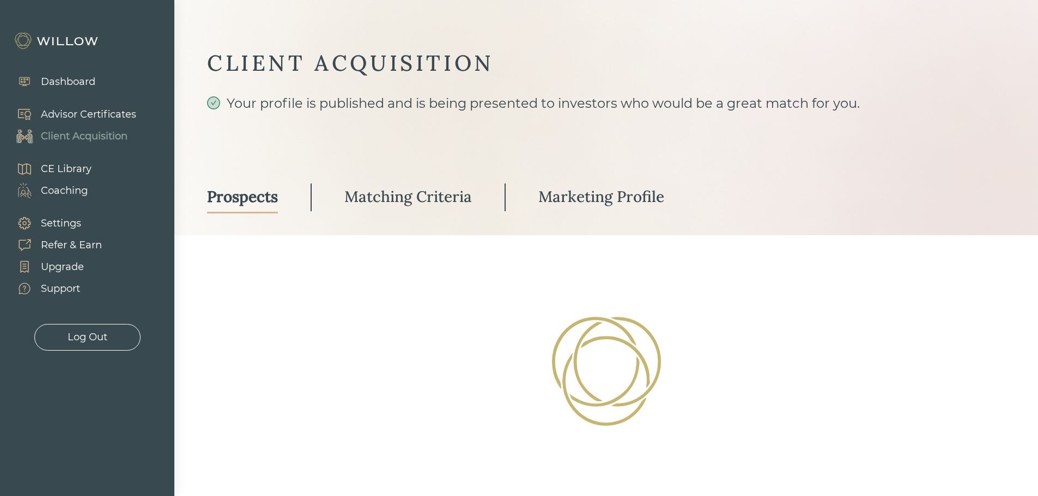
select select "3"
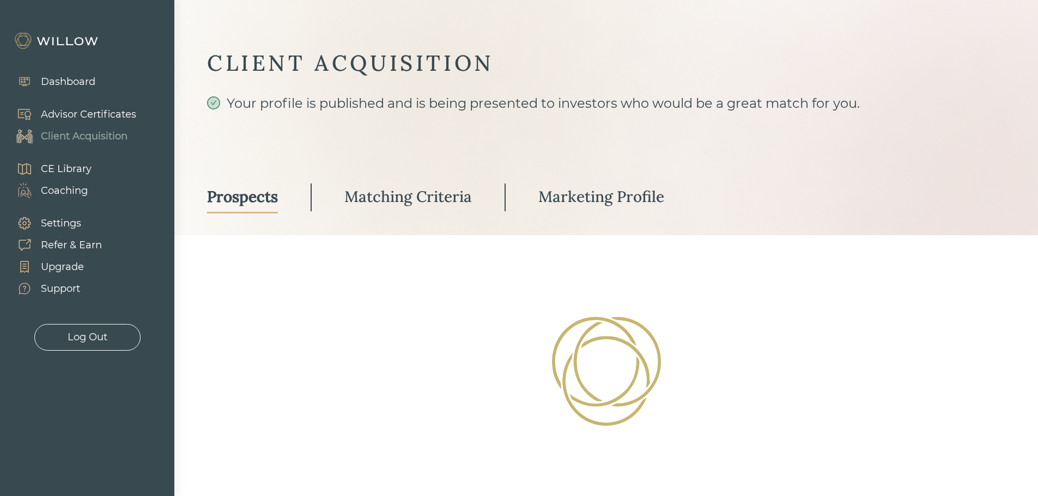
select select "3"
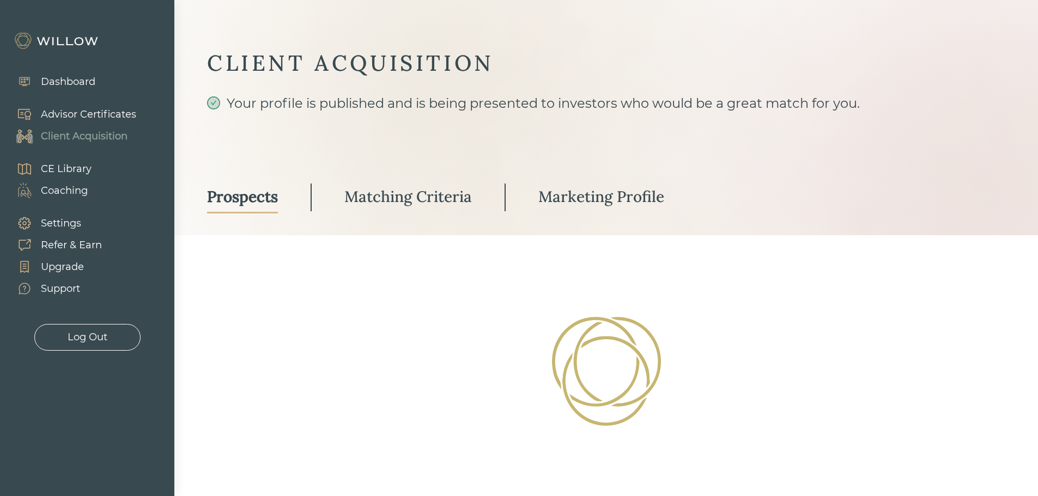
select select "3"
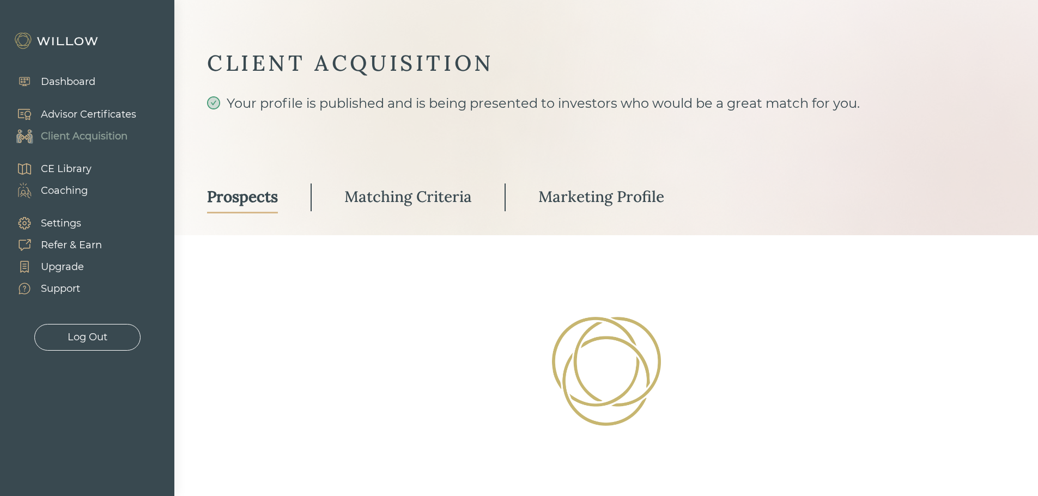
select select "3"
select select "1"
select select "3"
select select "2"
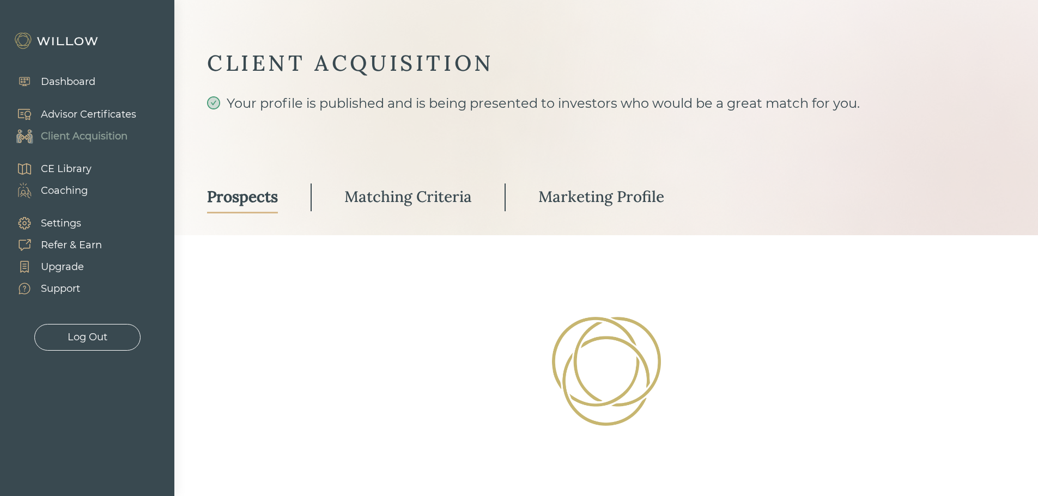
select select "2"
select select "10"
select select "1"
select select "2"
